Goal: Information Seeking & Learning: Learn about a topic

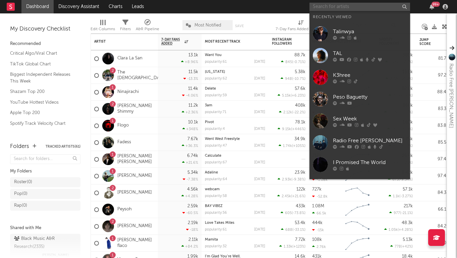
click at [326, 4] on input "text" at bounding box center [359, 7] width 101 height 8
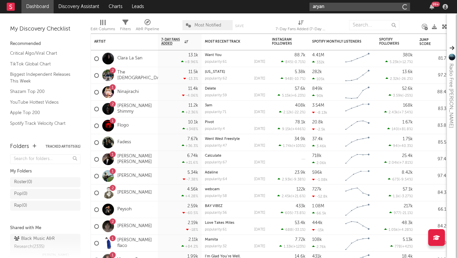
type input "aryan"
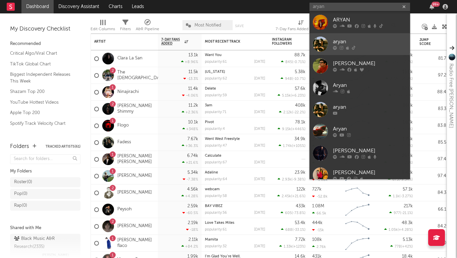
click at [386, 35] on link "aryan" at bounding box center [359, 44] width 101 height 22
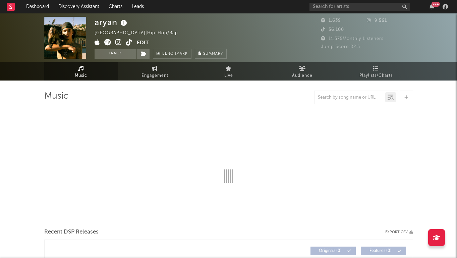
select select "1w"
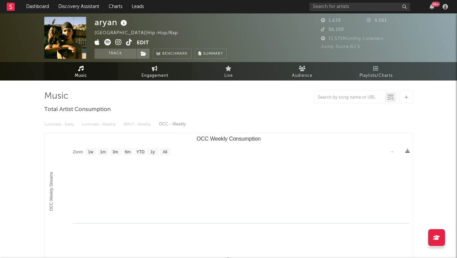
click at [158, 63] on link "Engagement" at bounding box center [155, 71] width 74 height 18
select select "1w"
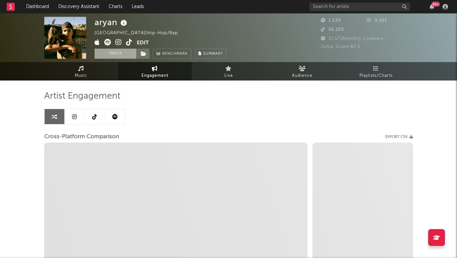
select select "1m"
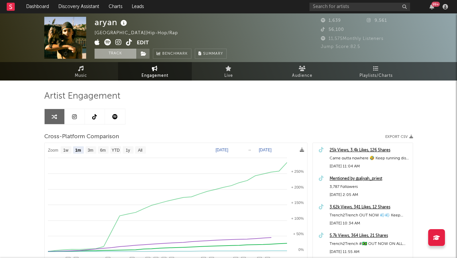
click at [128, 51] on button "Track" at bounding box center [116, 54] width 42 height 10
select select "1w"
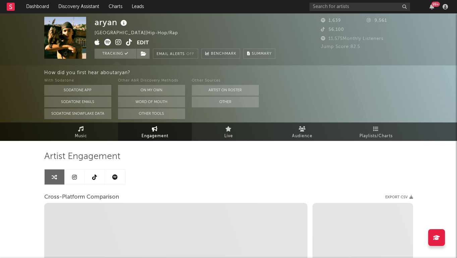
select select "1m"
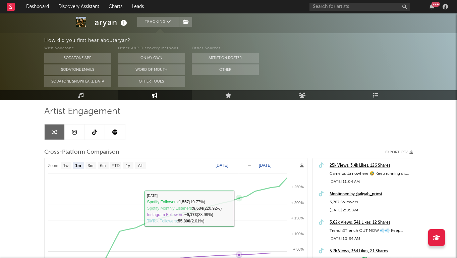
scroll to position [45, 0]
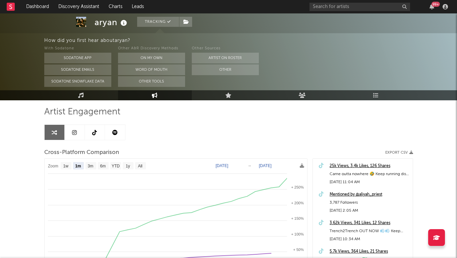
click at [84, 133] on link at bounding box center [75, 132] width 20 height 15
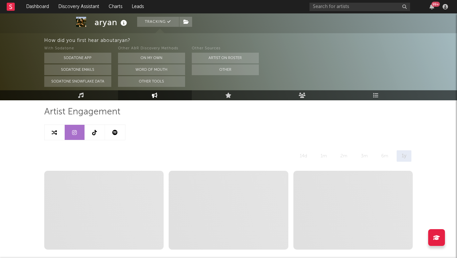
select select "6m"
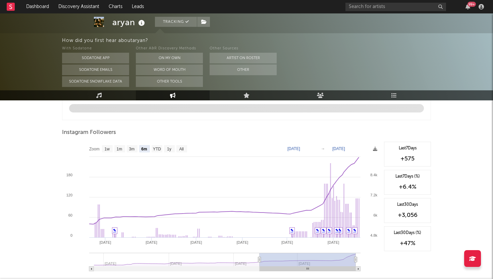
scroll to position [721, 0]
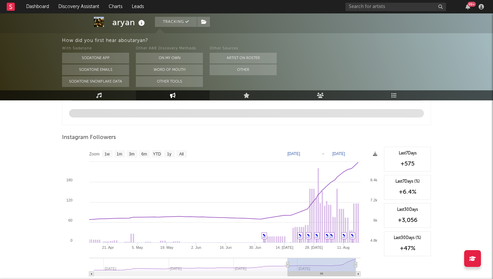
drag, startPoint x: 260, startPoint y: 262, endPoint x: 288, endPoint y: 261, distance: 27.9
click at [288, 257] on g at bounding box center [224, 266] width 271 height 18
drag, startPoint x: 288, startPoint y: 261, endPoint x: 316, endPoint y: 260, distance: 28.2
click at [316, 257] on rect at bounding box center [322, 263] width 68 height 13
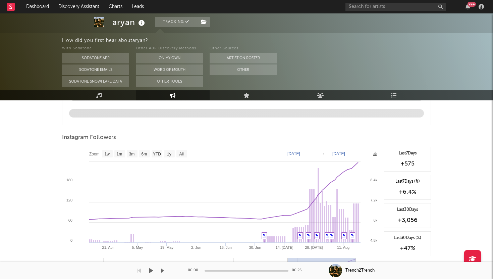
click at [287, 257] on div "00:00 00:25" at bounding box center [246, 270] width 117 height 17
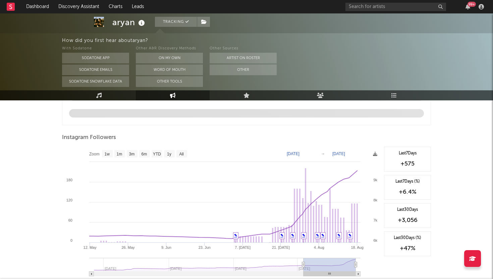
type input "[DATE]"
select select "3m"
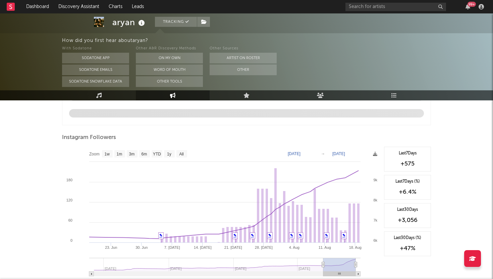
type input "[DATE]"
drag, startPoint x: 287, startPoint y: 262, endPoint x: 322, endPoint y: 257, distance: 35.5
click at [322, 257] on g at bounding box center [224, 266] width 271 height 18
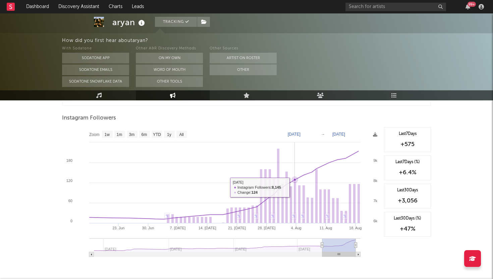
scroll to position [924, 0]
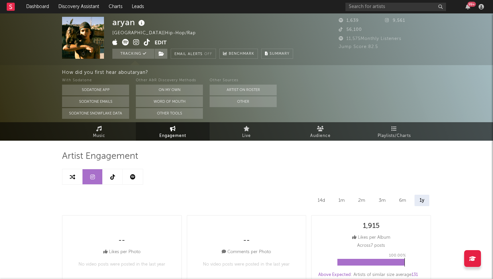
scroll to position [0, 0]
click at [116, 175] on link at bounding box center [113, 176] width 20 height 15
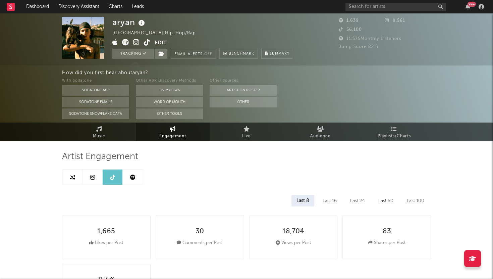
select select "6m"
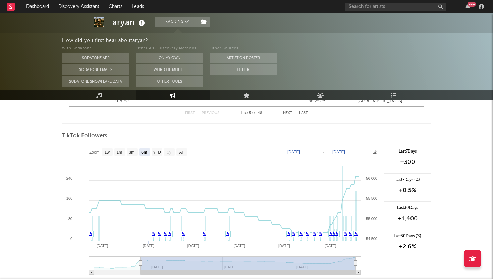
scroll to position [619, 0]
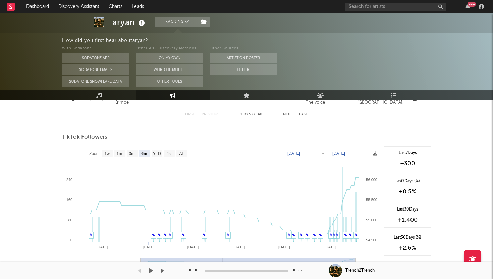
click at [140, 257] on button "button" at bounding box center [138, 270] width 3 height 17
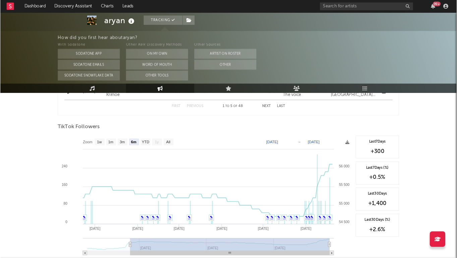
scroll to position [636, 0]
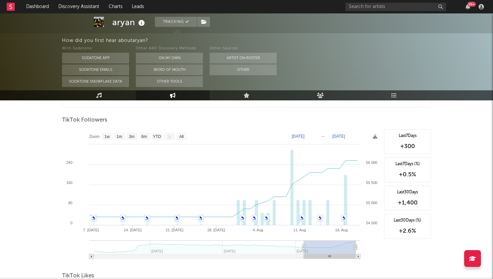
type input "[DATE]"
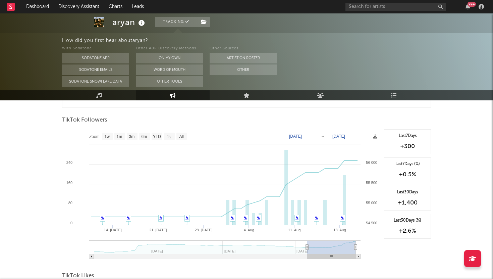
drag, startPoint x: 140, startPoint y: 247, endPoint x: 307, endPoint y: 249, distance: 167.3
click at [307, 249] on g at bounding box center [224, 249] width 271 height 18
